Goal: Register for event/course

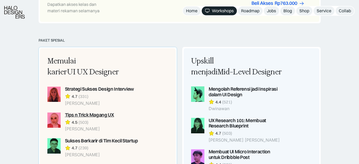
scroll to position [429, 0]
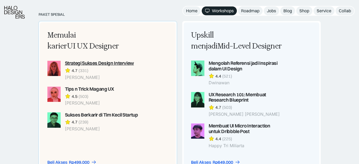
click at [121, 63] on div "Strategi Sukses Design Interview" at bounding box center [99, 63] width 69 height 6
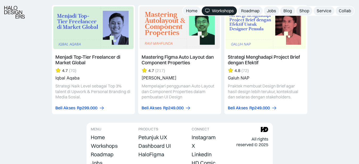
scroll to position [1694, 0]
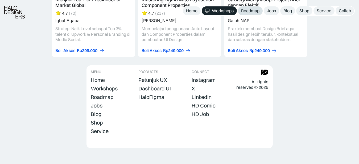
click at [245, 9] on div "Roadmap" at bounding box center [250, 11] width 18 height 6
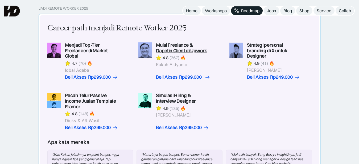
scroll to position [135, 0]
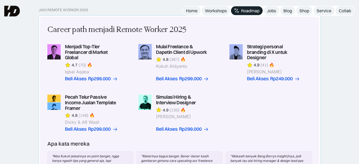
click at [177, 49] on link at bounding box center [179, 63] width 82 height 38
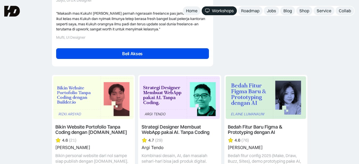
scroll to position [1420, 0]
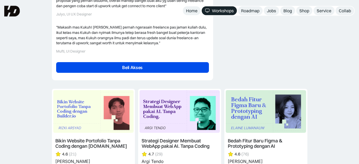
click at [119, 62] on link "Beli Akses" at bounding box center [132, 67] width 153 height 11
